Goal: Task Accomplishment & Management: Manage account settings

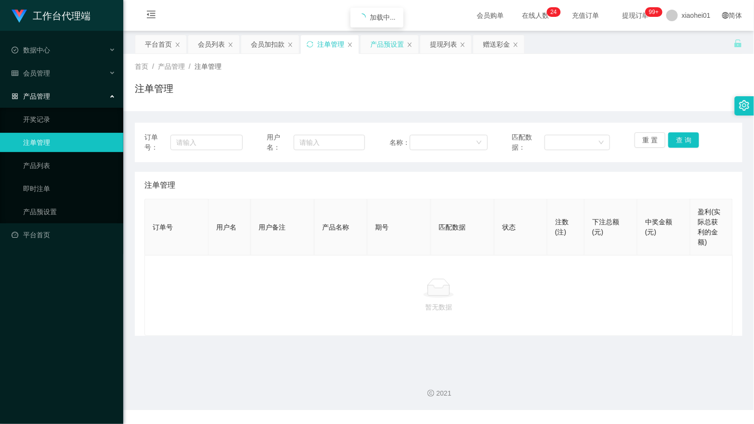
click at [382, 50] on div "产品预设置" at bounding box center [387, 44] width 34 height 18
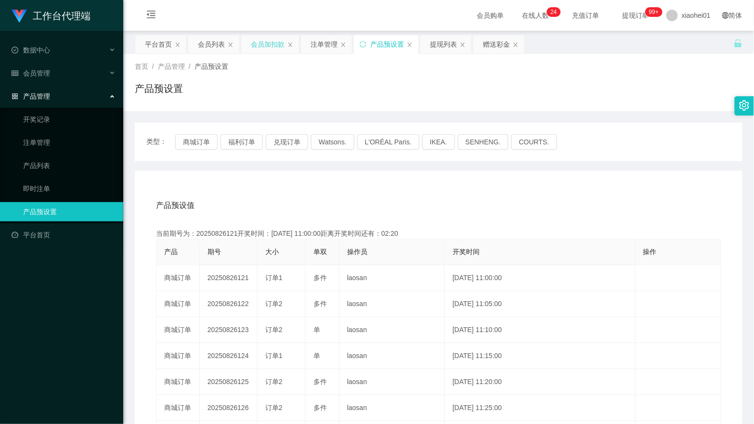
click at [269, 46] on div "会员加扣款" at bounding box center [268, 44] width 34 height 18
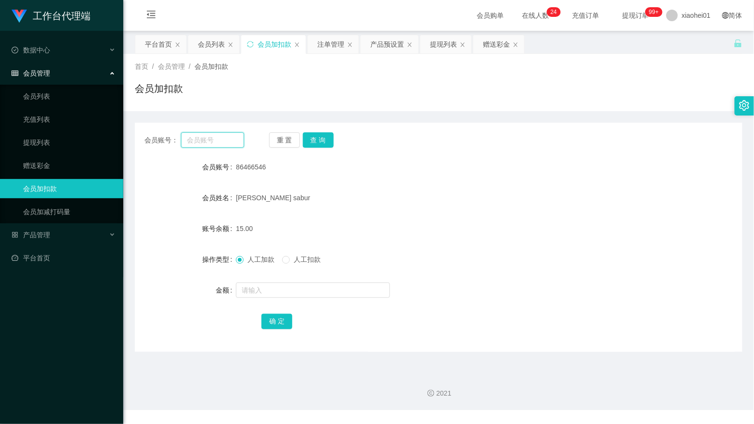
click at [213, 139] on input "text" at bounding box center [212, 139] width 63 height 15
paste input "86466546"
type input "86466546"
click at [331, 138] on button "查 询" at bounding box center [318, 139] width 31 height 15
click at [294, 287] on input "text" at bounding box center [313, 289] width 154 height 15
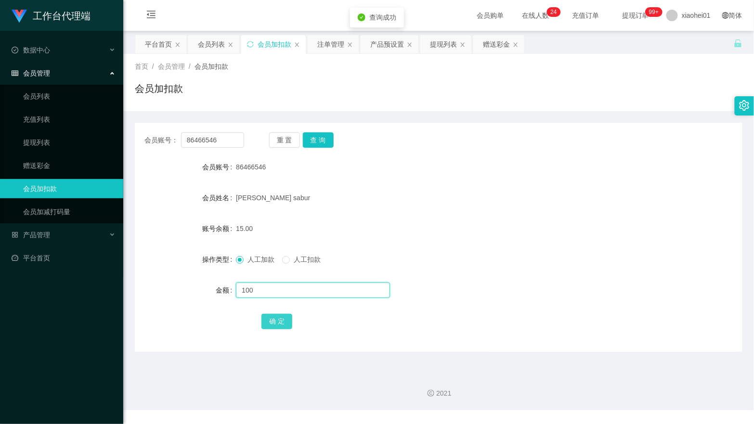
type input "100"
click at [283, 319] on button "确 定" at bounding box center [276, 321] width 31 height 15
click at [483, 205] on form "会员账号 86466546 会员姓名 [PERSON_NAME] sabur 账号余额 15.00 操作类型 人工加款 人工扣款 金额 确 定" at bounding box center [438, 243] width 607 height 173
drag, startPoint x: 593, startPoint y: 159, endPoint x: 579, endPoint y: 164, distance: 14.3
click at [593, 159] on div "会员账号 86466546" at bounding box center [438, 166] width 607 height 19
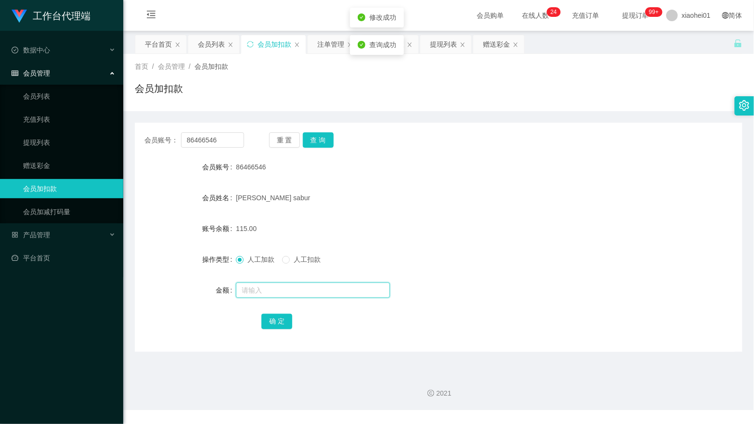
click at [276, 285] on input "text" at bounding box center [313, 289] width 154 height 15
type input "400"
click at [276, 323] on button "确 定" at bounding box center [276, 321] width 31 height 15
click at [429, 248] on form "会员账号 86466546 会员姓名 [PERSON_NAME] sabur 账号余额 515.00 操作类型 人工加款 人工扣款 金额 确 定" at bounding box center [438, 243] width 607 height 173
click at [20, 363] on div "工作台代理端 数据中心 会员管理 会员列表 充值列表 提现列表 赠送彩金 会员加扣款 会员加减打码量 产品管理 开奖记录 注单管理 产品列表 即时注单 产品预…" at bounding box center [61, 212] width 123 height 424
